Goal: Find contact information: Find contact information

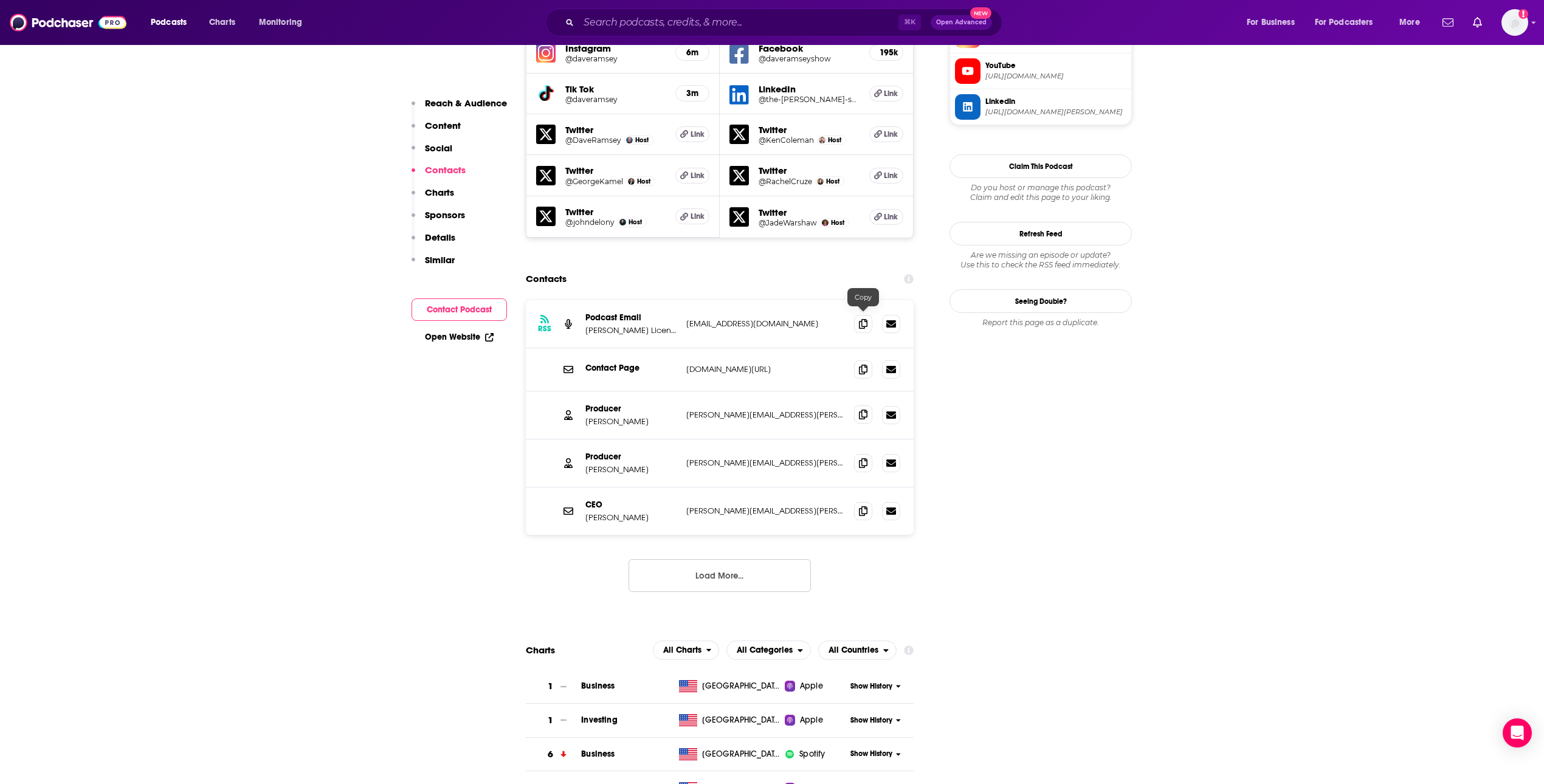
click at [862, 409] on icon at bounding box center [863, 414] width 8 height 10
drag, startPoint x: 657, startPoint y: 324, endPoint x: 580, endPoint y: 329, distance: 77.2
click at [580, 391] on div "Producer [PERSON_NAME] [PERSON_NAME][EMAIL_ADDRESS][PERSON_NAME][DOMAIN_NAME] […" at bounding box center [720, 415] width 388 height 48
click at [596, 416] on p "[PERSON_NAME]" at bounding box center [631, 422] width 91 height 11
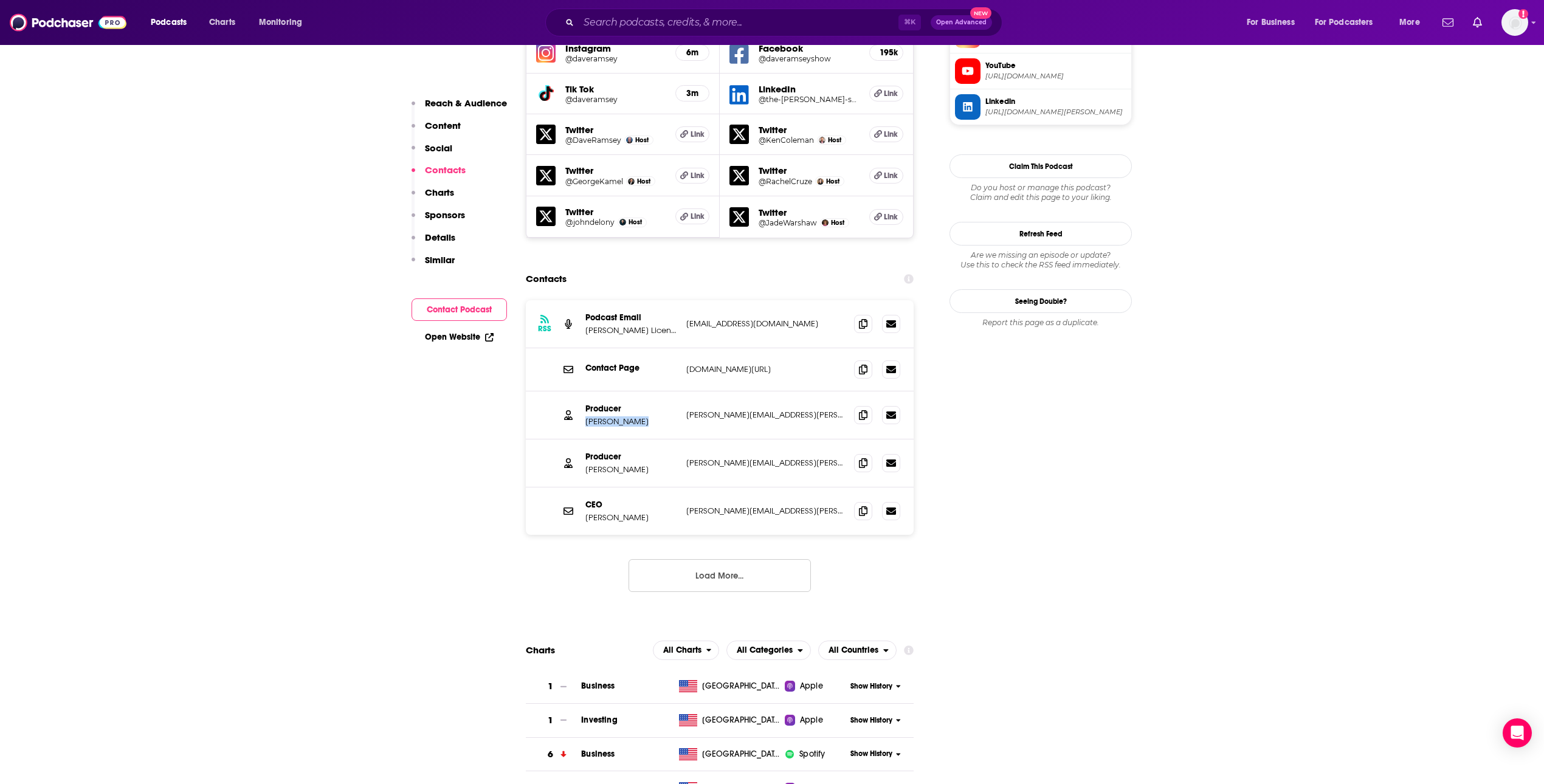
click at [596, 416] on p "[PERSON_NAME]" at bounding box center [631, 422] width 91 height 11
copy p "[PERSON_NAME]"
drag, startPoint x: 641, startPoint y: 375, endPoint x: 581, endPoint y: 376, distance: 60.0
click at [581, 440] on div "Producer [PERSON_NAME] [PERSON_NAME][EMAIL_ADDRESS][PERSON_NAME][DOMAIN_NAME] […" at bounding box center [720, 463] width 388 height 48
copy p "[PERSON_NAME]"
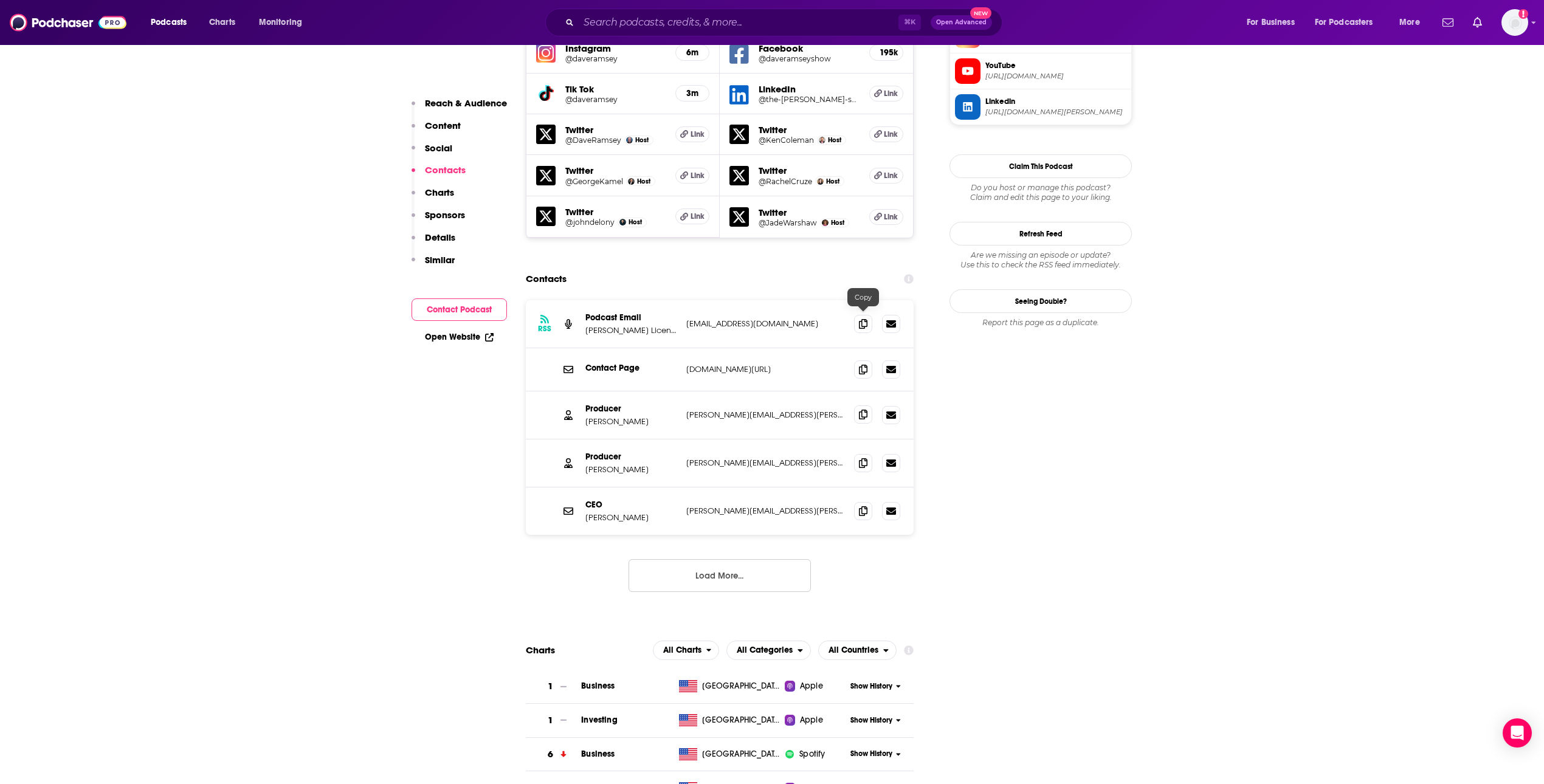
click at [862, 409] on icon at bounding box center [863, 414] width 8 height 10
